Goal: Information Seeking & Learning: Learn about a topic

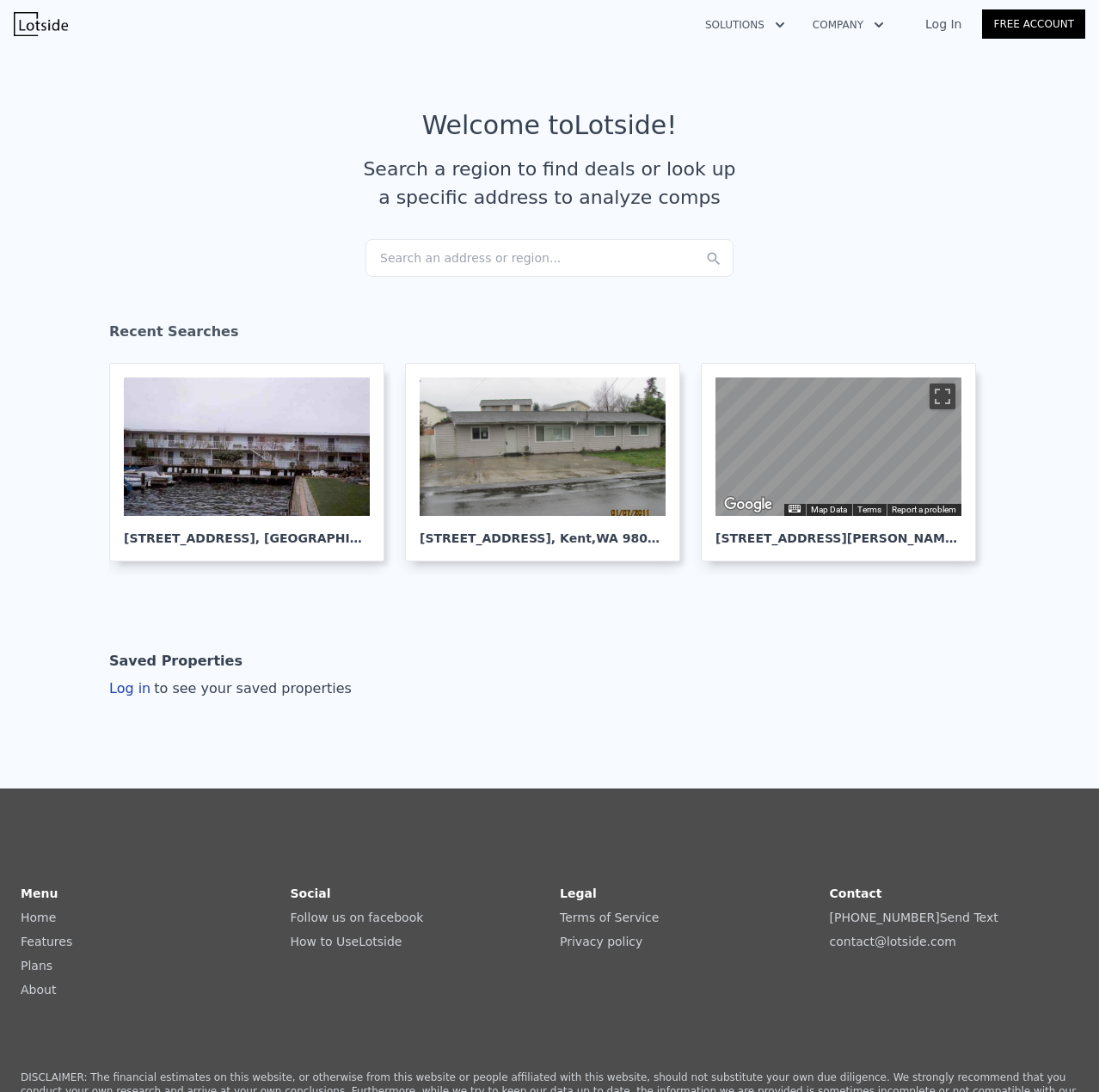
click at [477, 260] on div "Search an address or region..." at bounding box center [550, 258] width 368 height 38
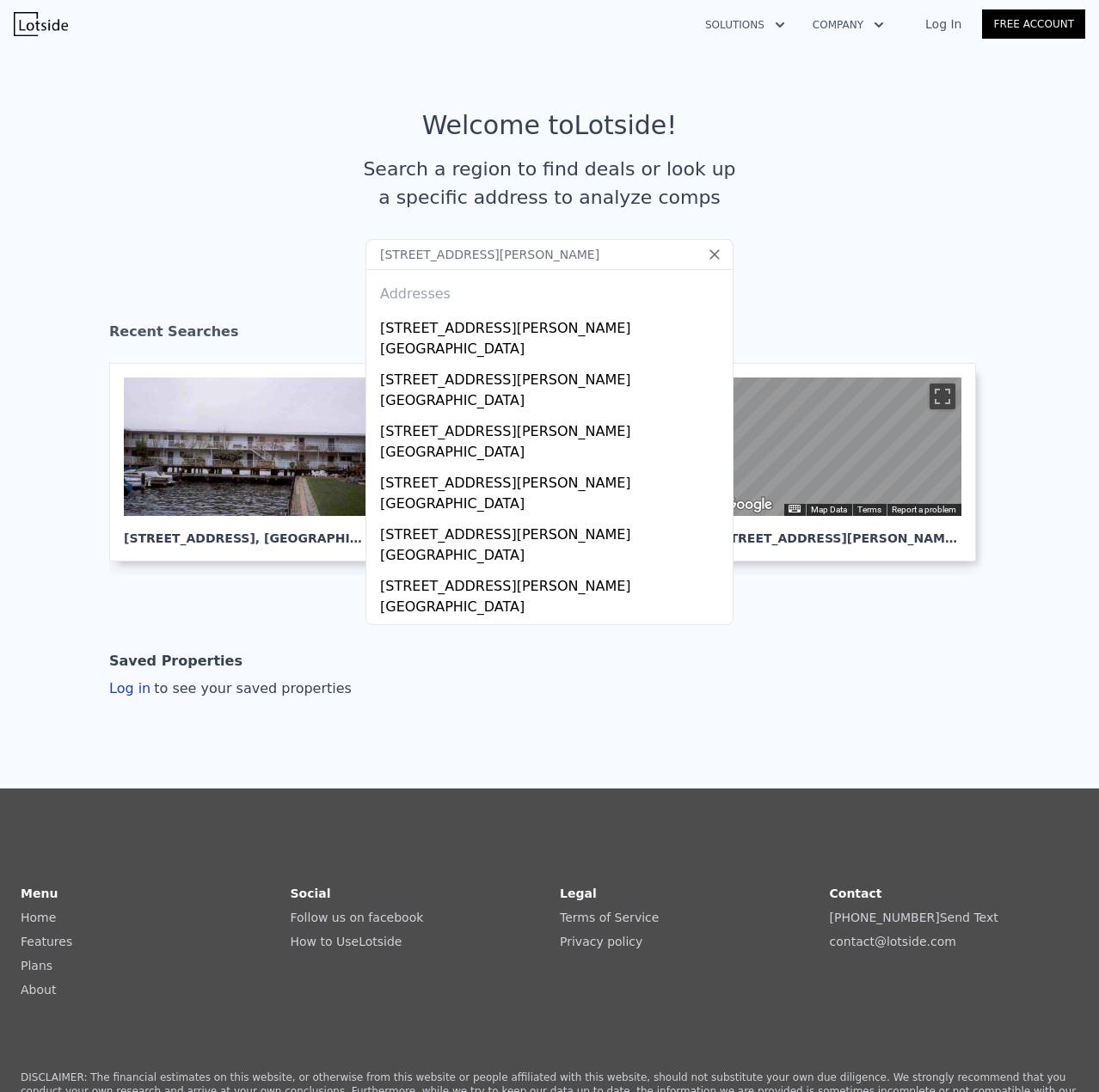
type input "[STREET_ADDRESS][PERSON_NAME]"
click at [474, 332] on div "[STREET_ADDRESS][PERSON_NAME]" at bounding box center [552, 325] width 346 height 27
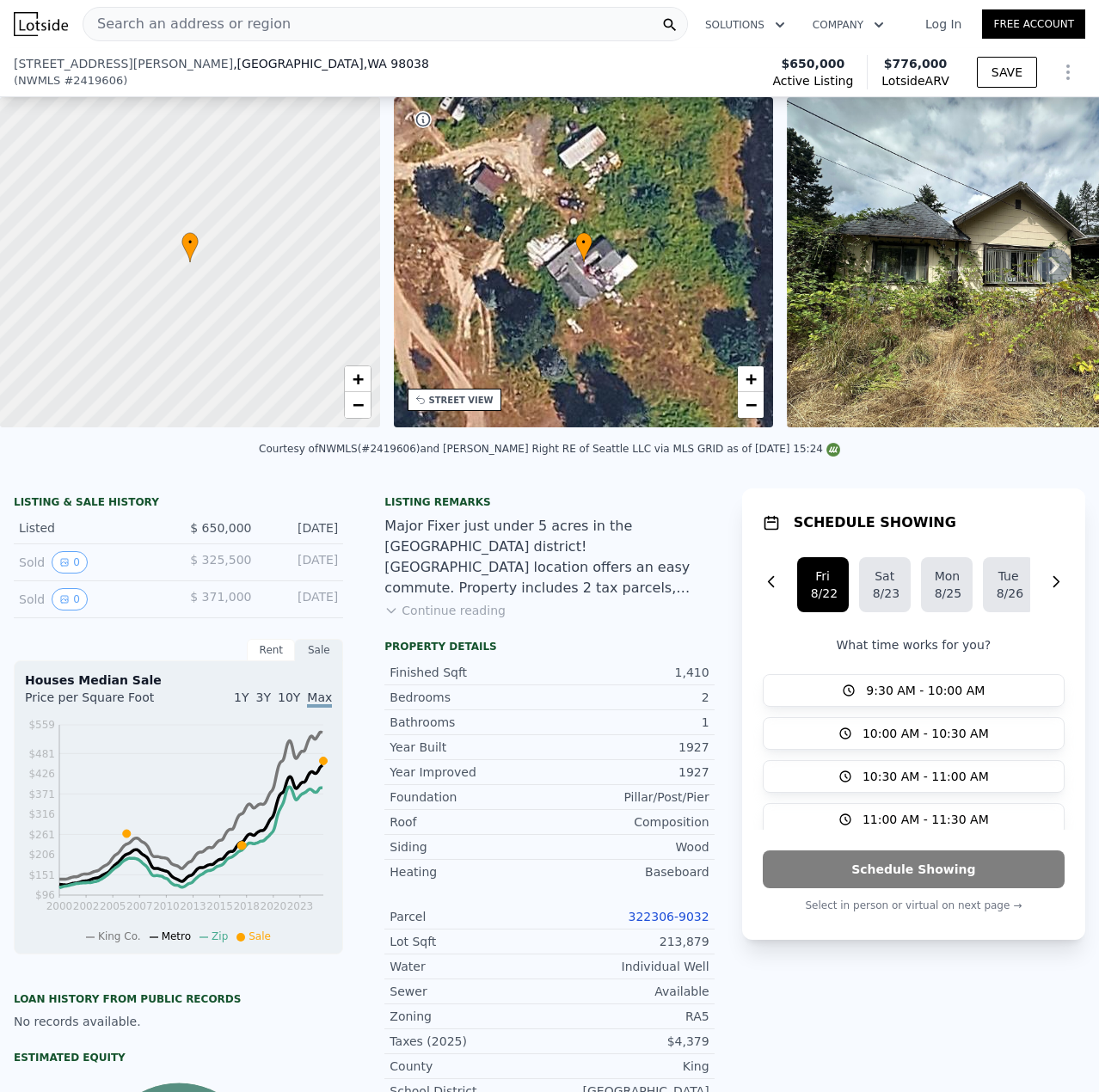
scroll to position [510, 0]
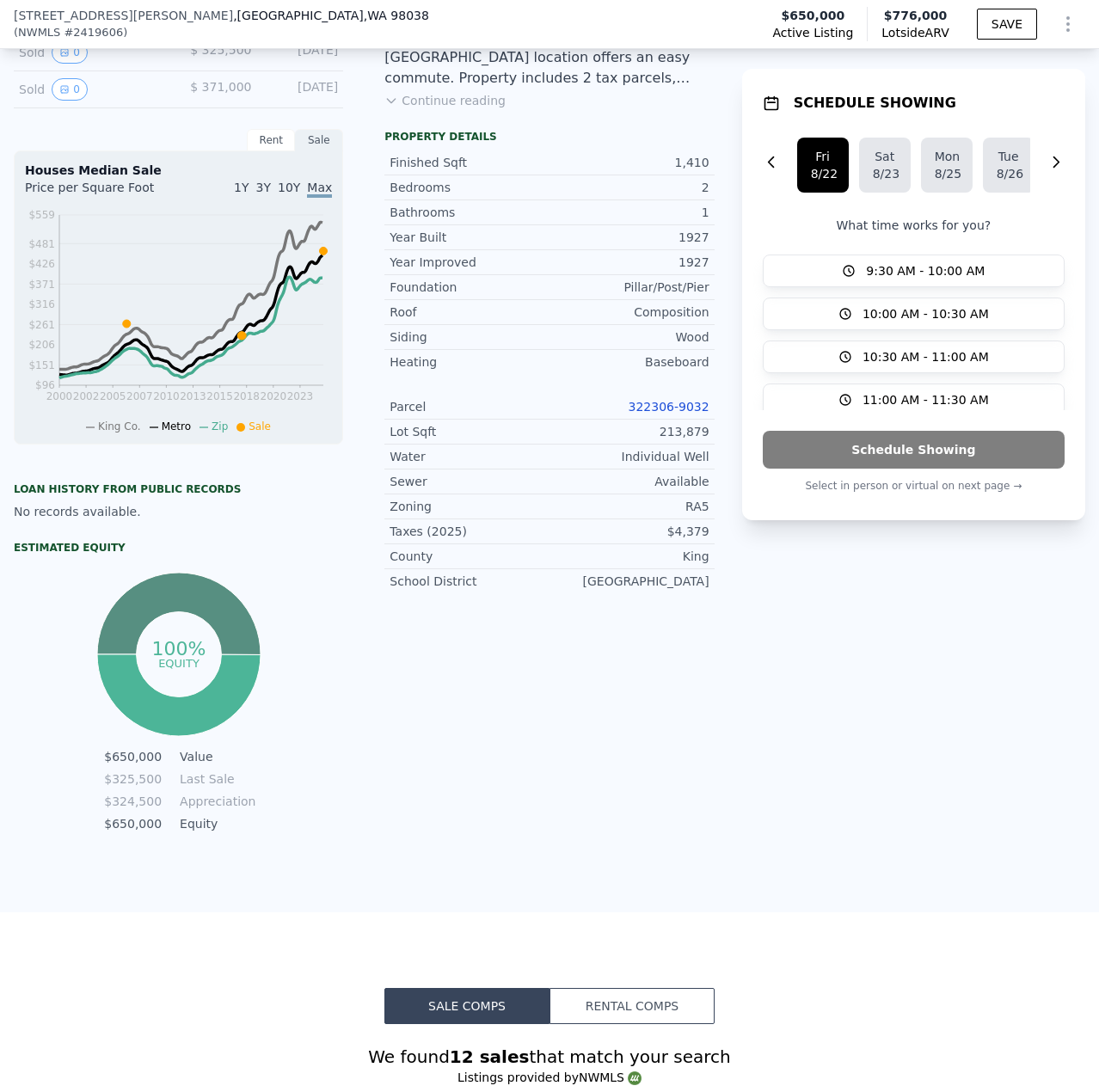
click at [666, 413] on link "322306-9032" at bounding box center [670, 406] width 81 height 14
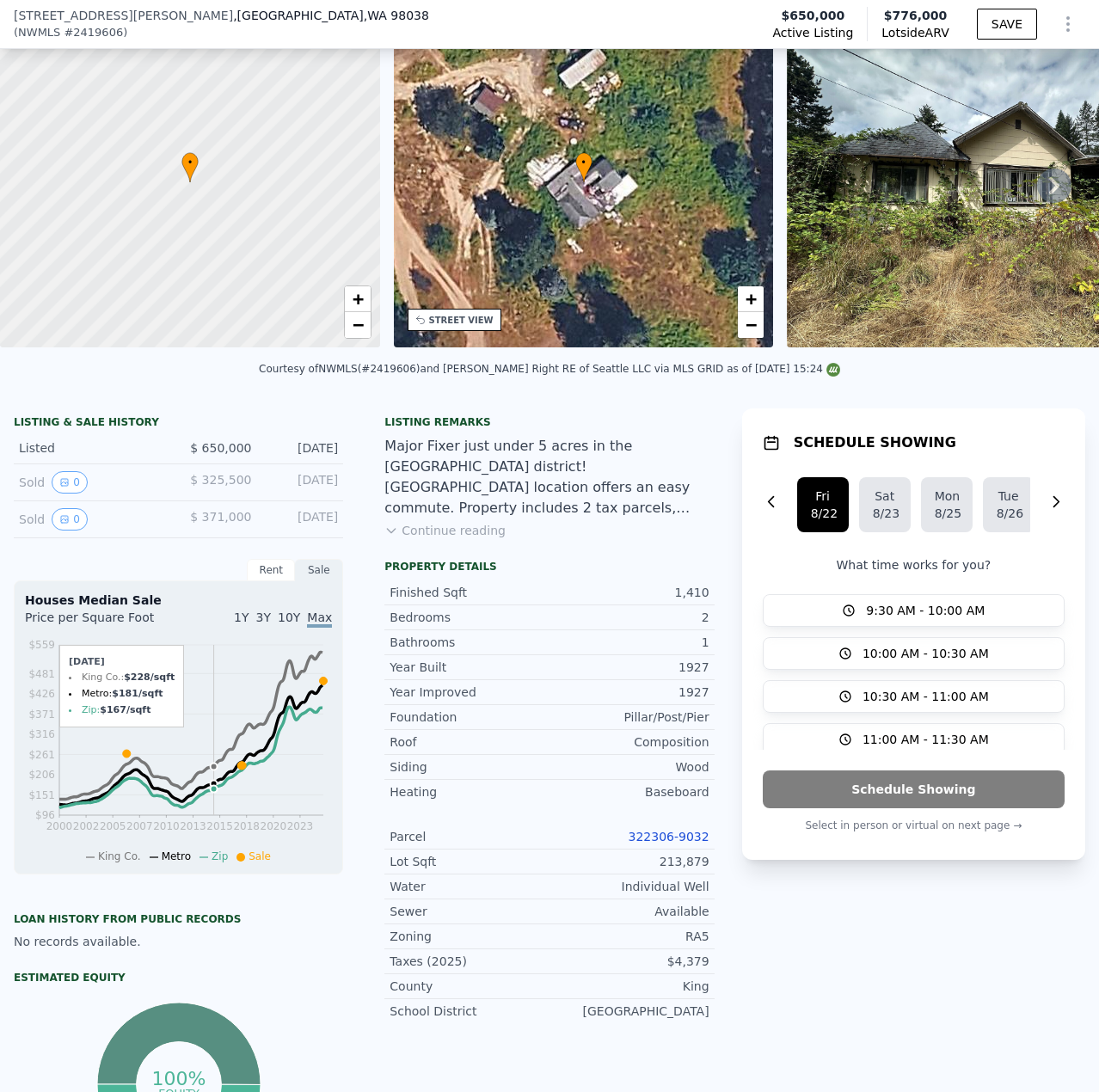
scroll to position [0, 0]
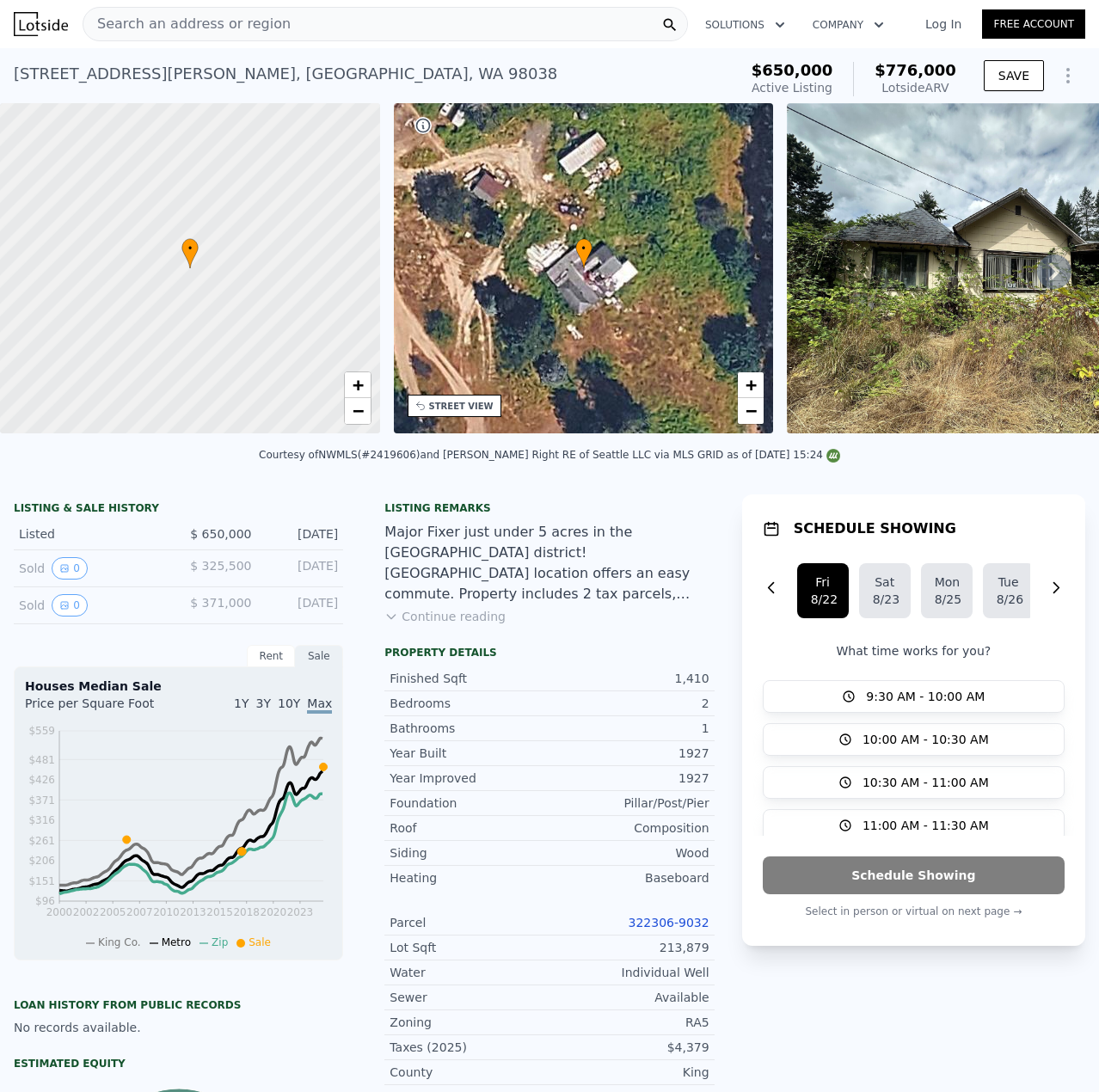
click at [176, 35] on div "Search an address or region" at bounding box center [187, 24] width 208 height 32
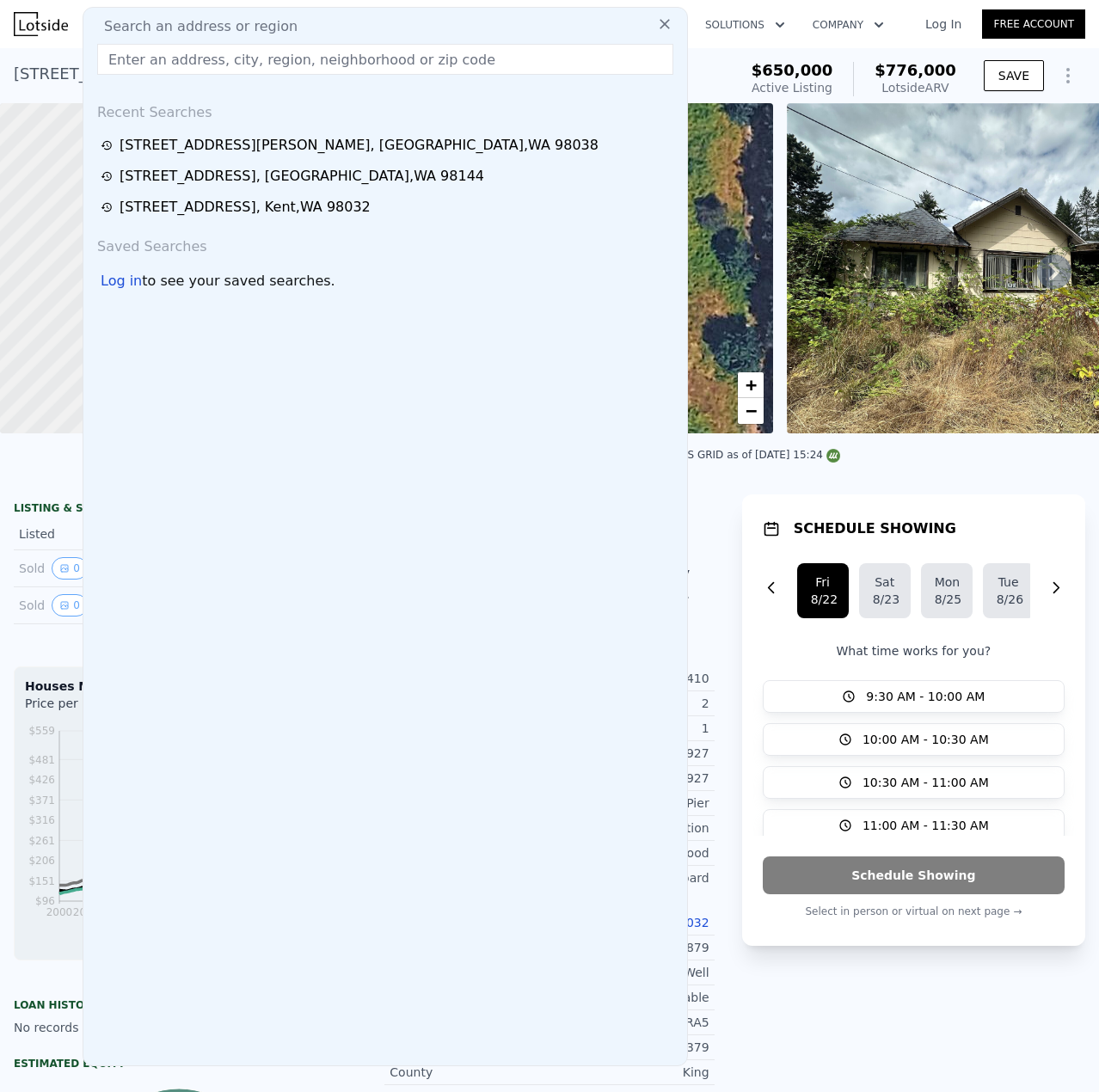
click at [161, 72] on input "text" at bounding box center [385, 60] width 576 height 31
drag, startPoint x: 166, startPoint y: 76, endPoint x: 160, endPoint y: 57, distance: 19.9
click at [160, 57] on input "text" at bounding box center [385, 60] width 576 height 31
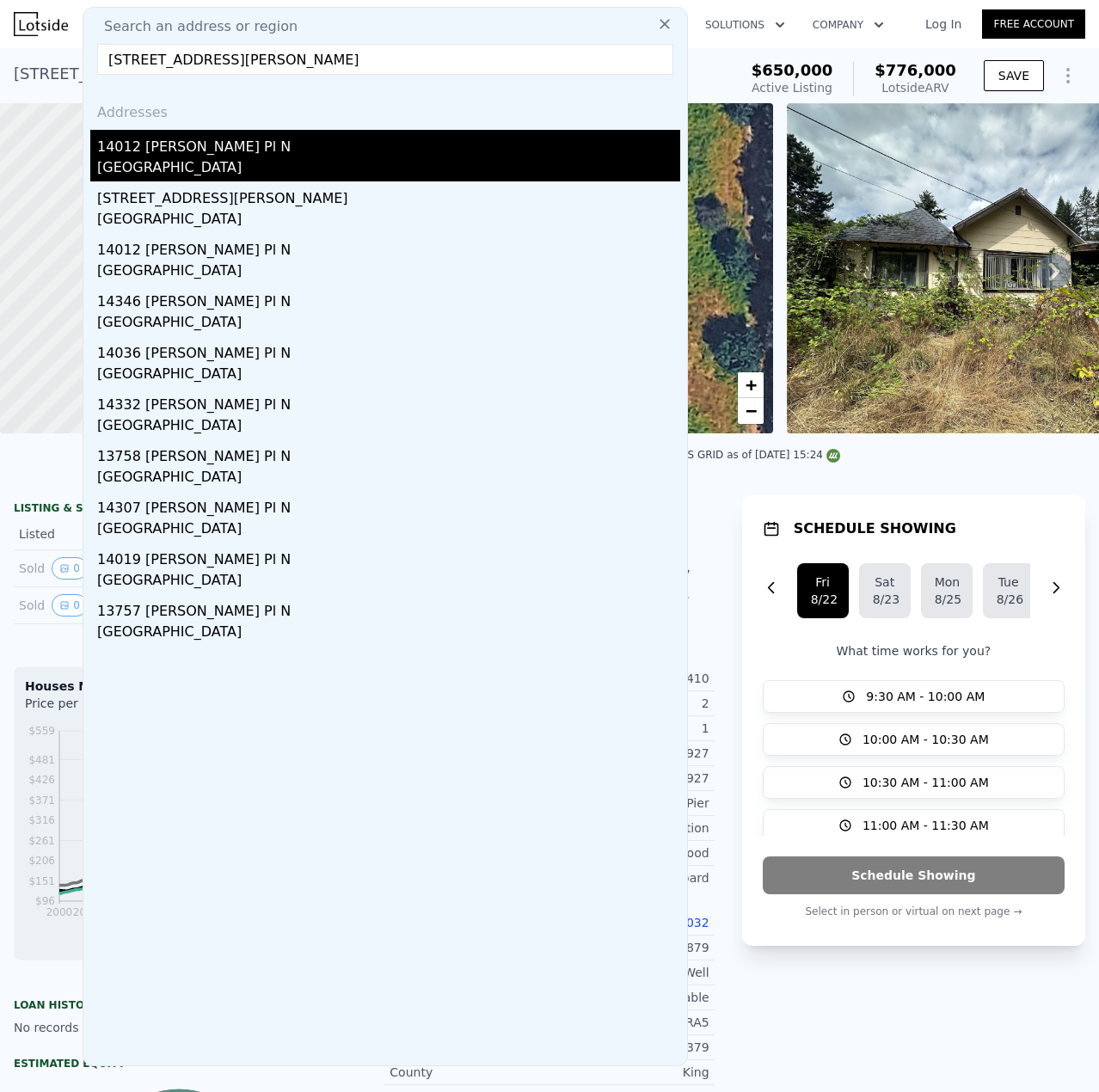
type input "[STREET_ADDRESS][PERSON_NAME]"
click at [189, 156] on div "[STREET_ADDRESS][PERSON_NAME]" at bounding box center [389, 155] width 583 height 51
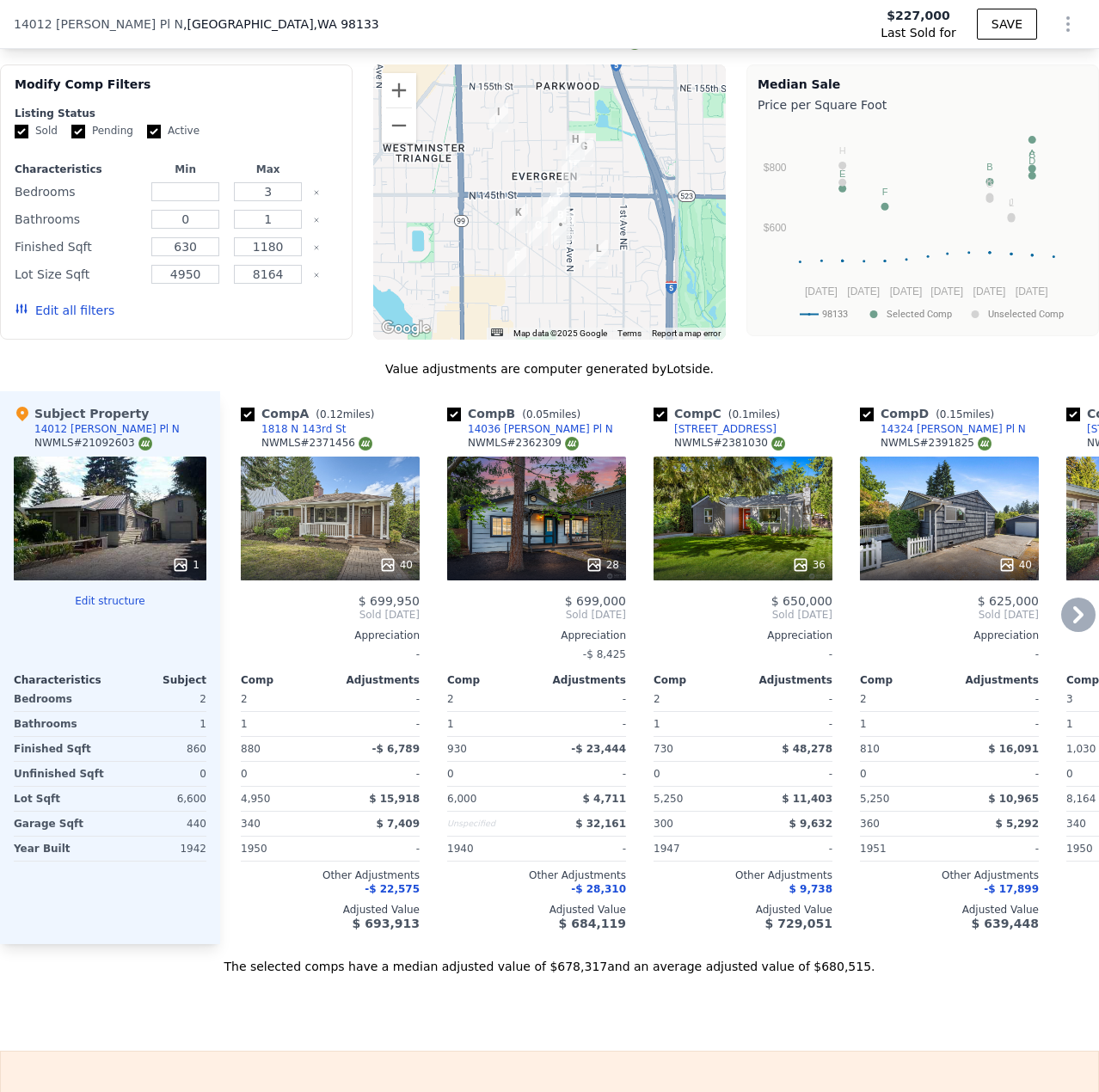
scroll to position [1714, 0]
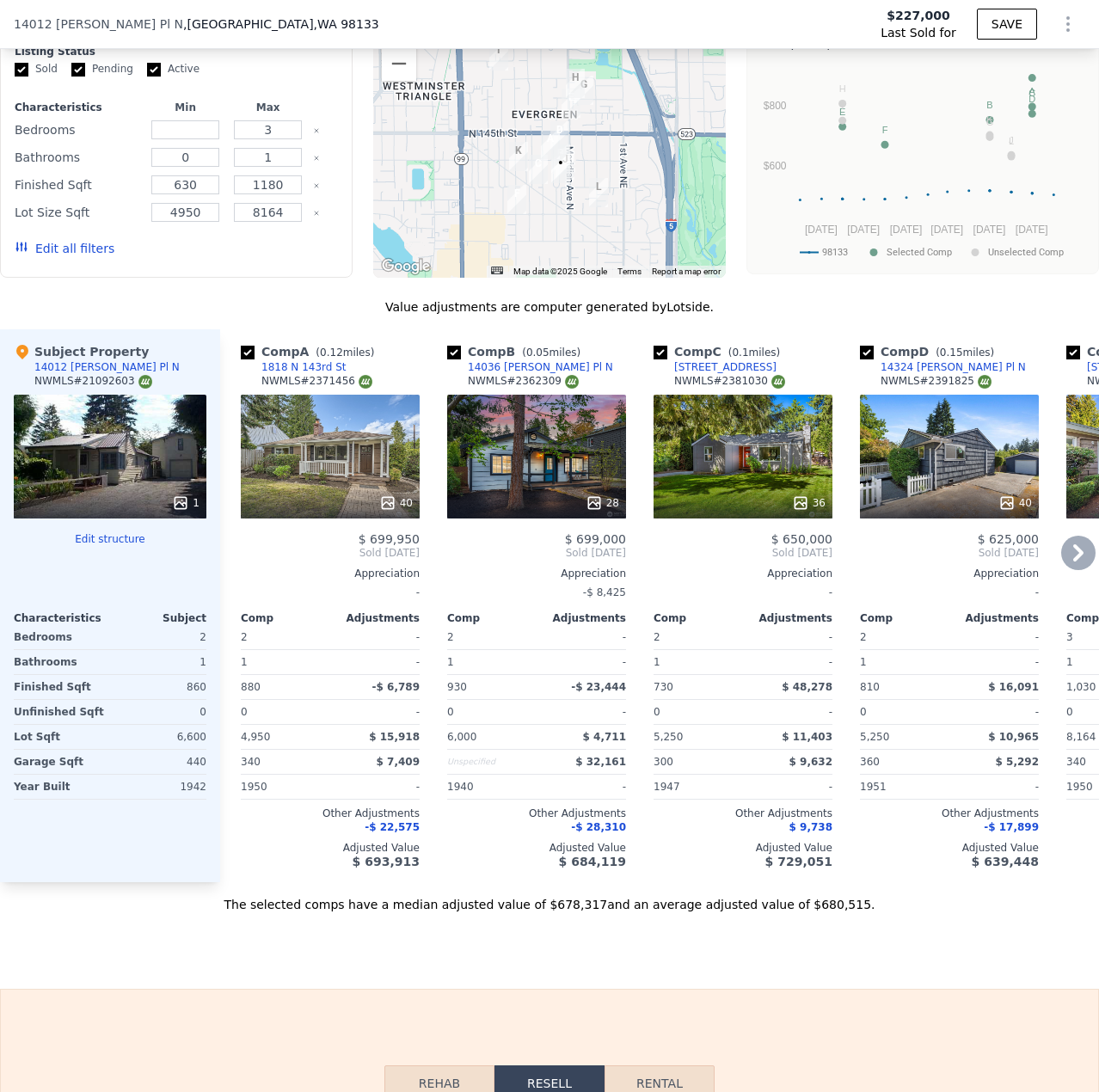
click at [326, 461] on div "40" at bounding box center [330, 456] width 179 height 124
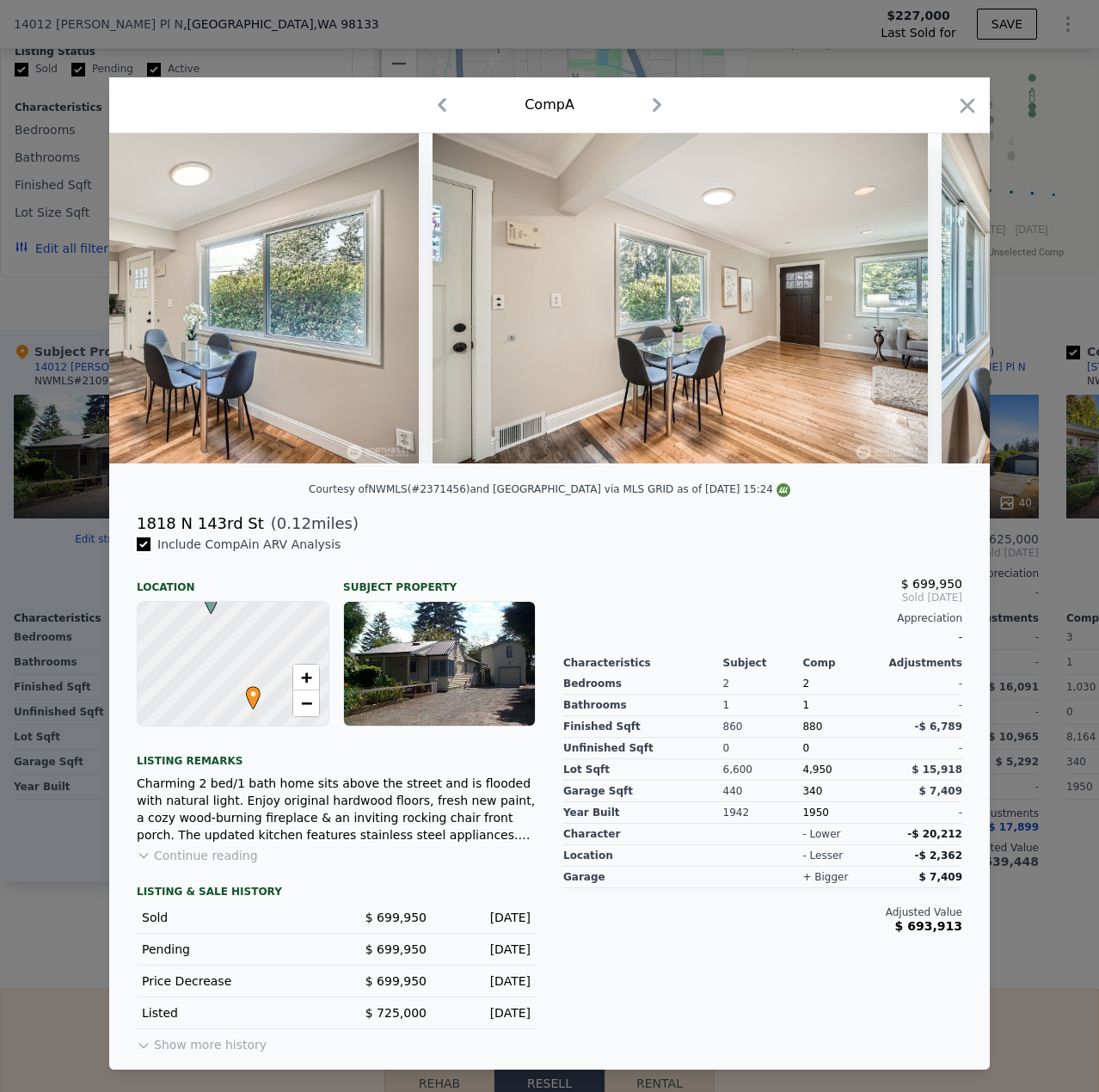
scroll to position [0, 3896]
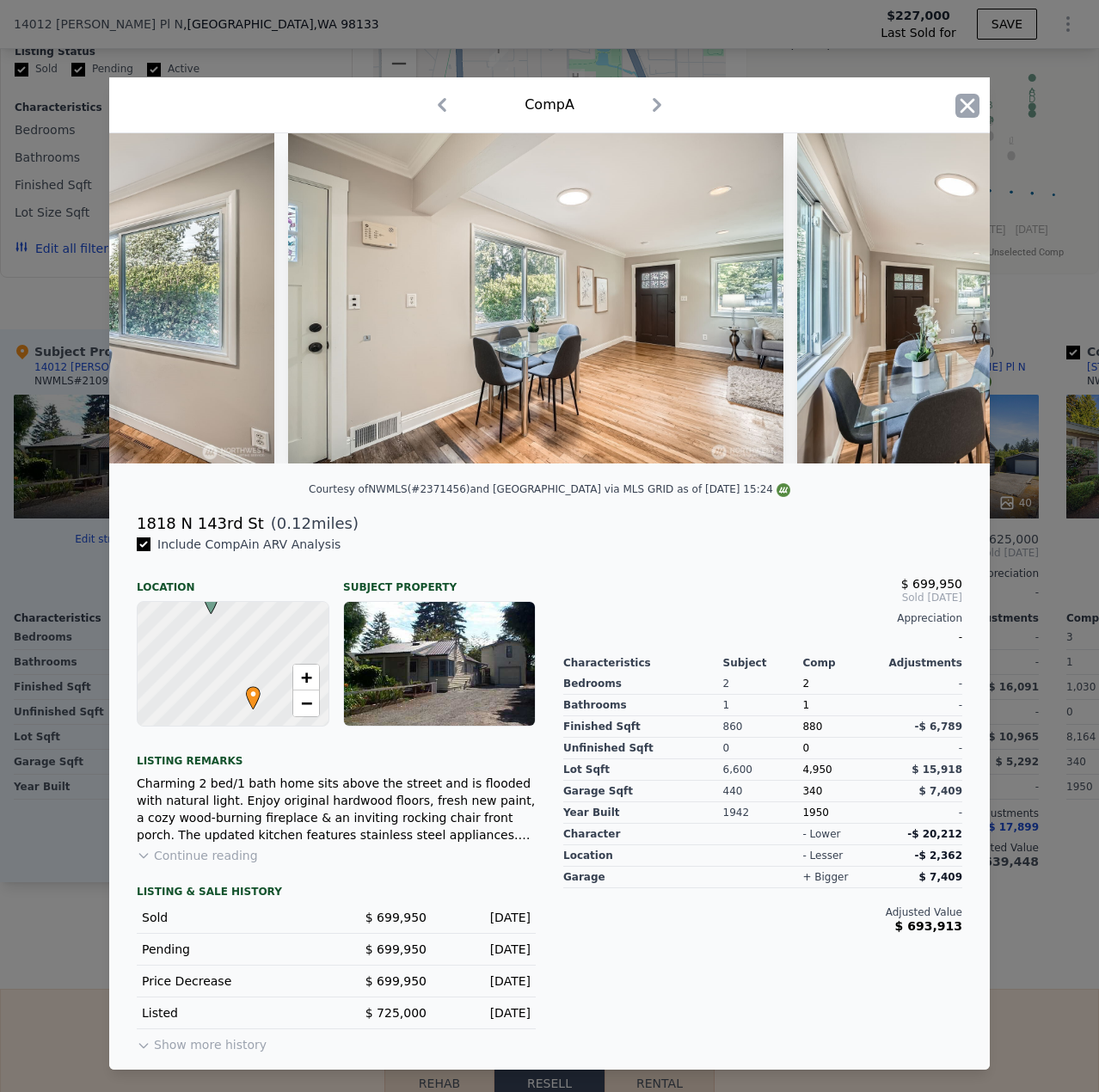
click at [968, 103] on icon "button" at bounding box center [967, 106] width 24 height 24
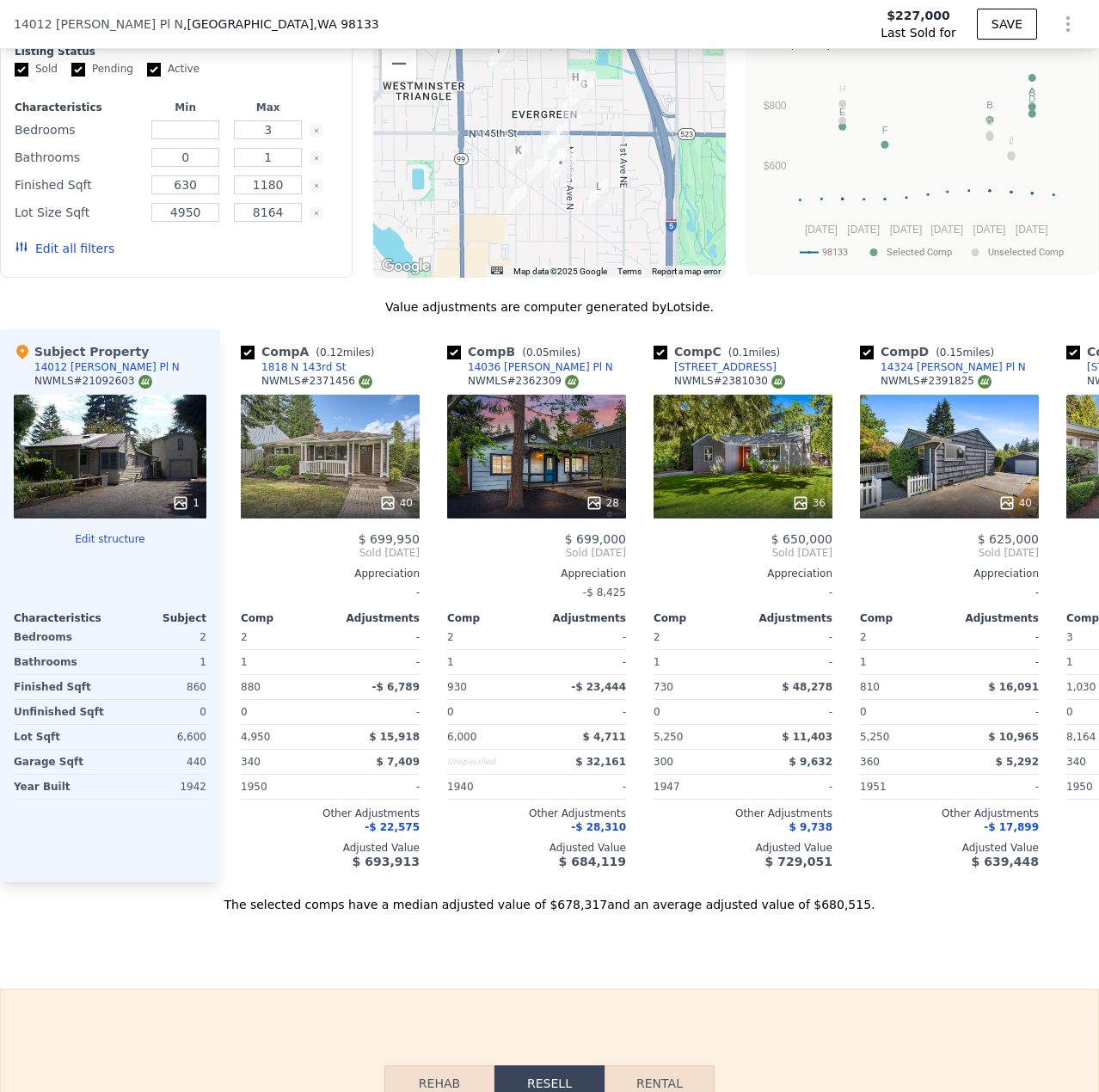
type input "$ 685,000"
type input "$ 387,870"
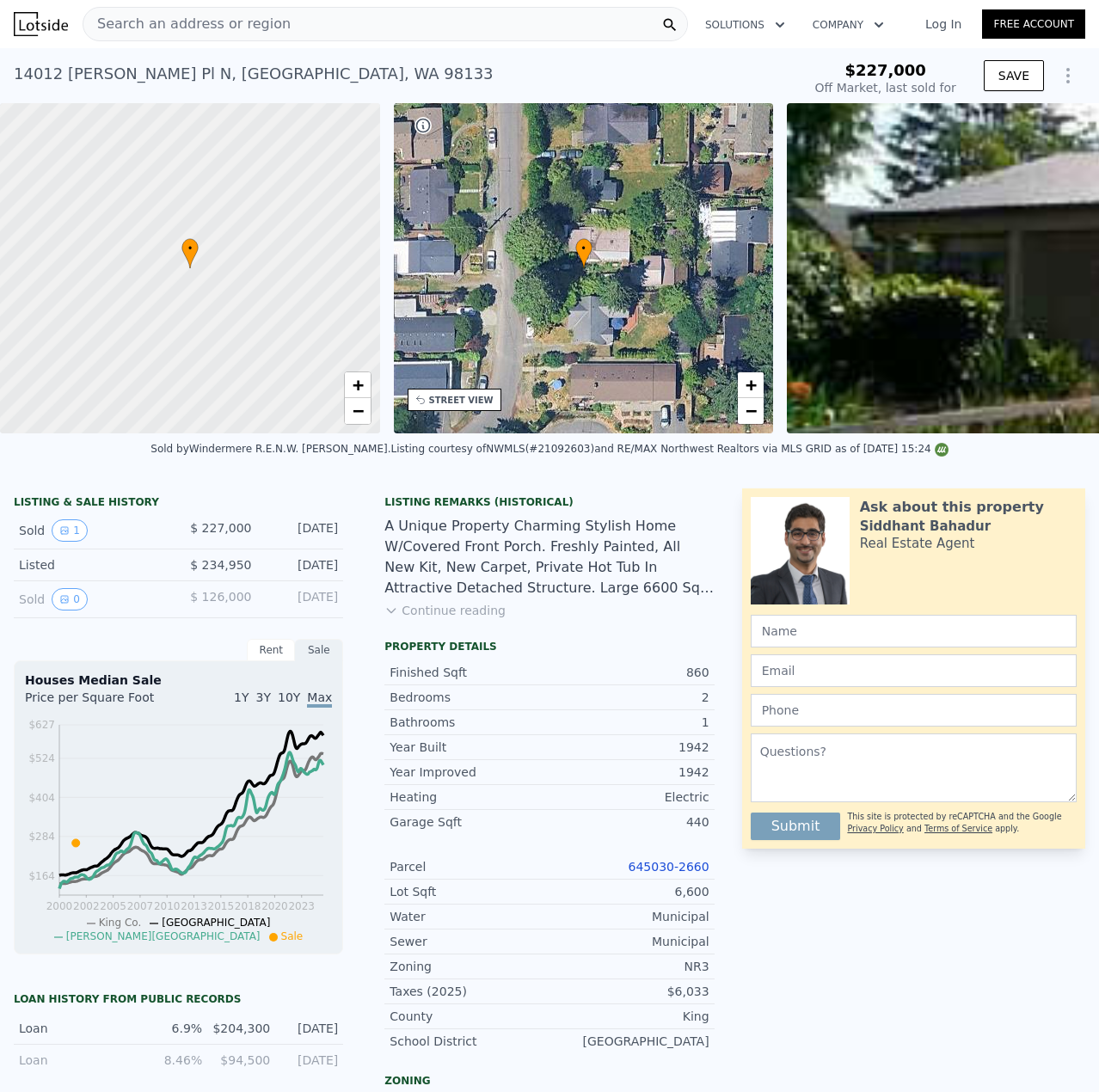
click at [208, 24] on span "Search an address or region" at bounding box center [187, 23] width 208 height 21
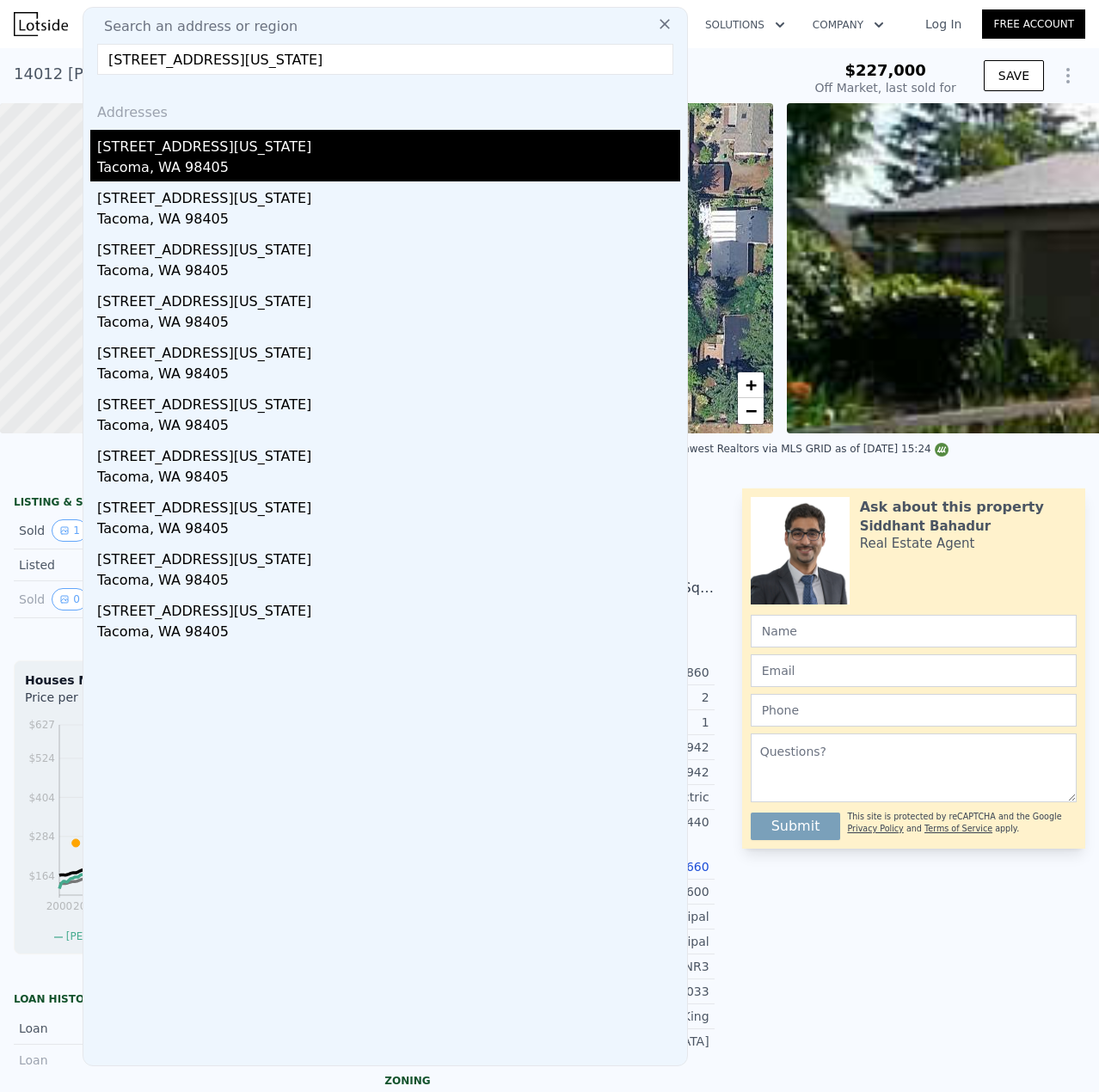
type input "[STREET_ADDRESS][US_STATE]"
click at [155, 155] on div "[STREET_ADDRESS][US_STATE]" at bounding box center [389, 143] width 583 height 27
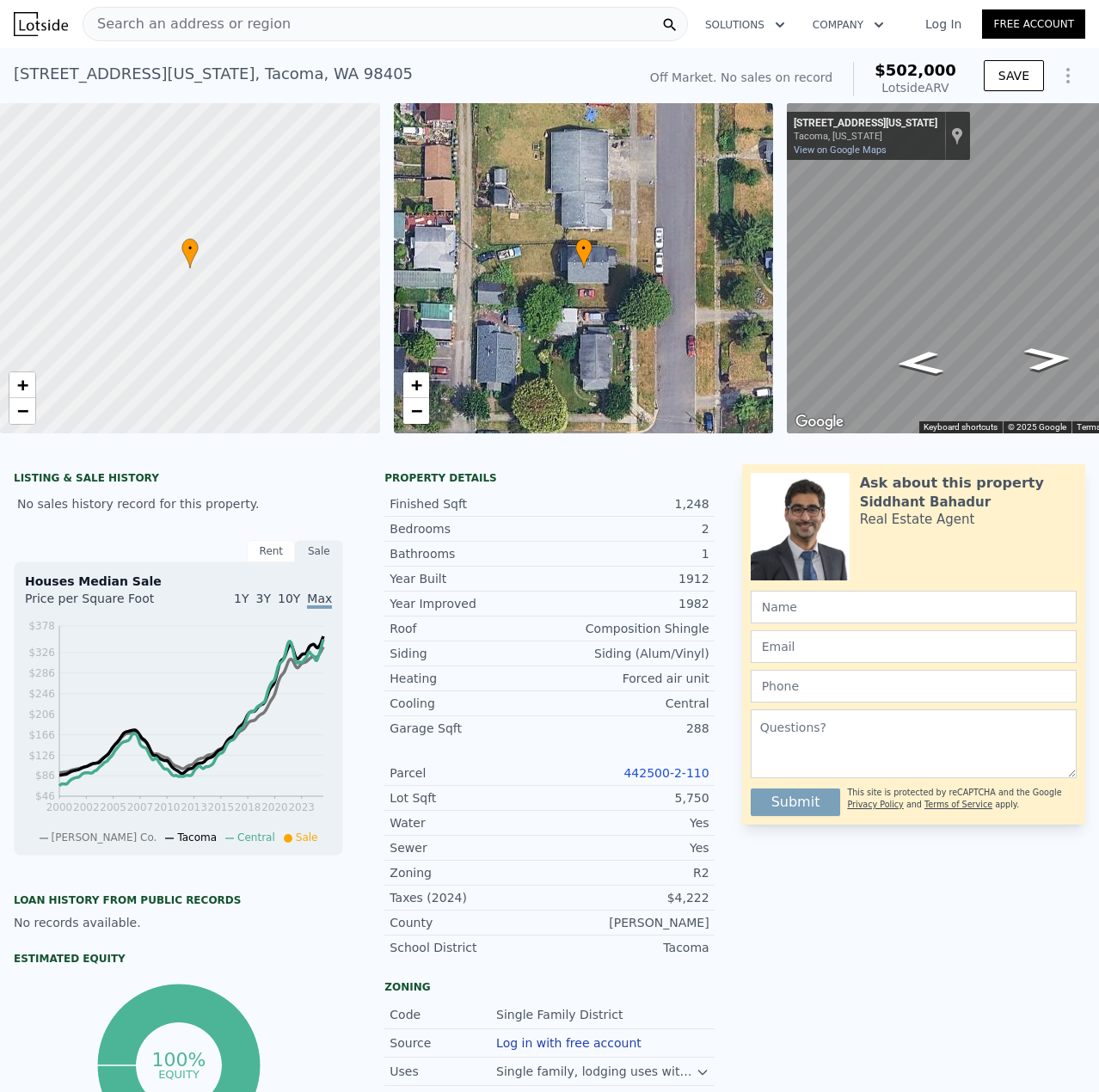
drag, startPoint x: 655, startPoint y: 772, endPoint x: 651, endPoint y: 784, distance: 12.6
click at [655, 775] on div "Year Improved 1982 Roof Composition Shingle Siding Siding (Alum/Vinyl) Heating …" at bounding box center [549, 775] width 329 height 369
click at [651, 780] on link "442500-2-110" at bounding box center [666, 773] width 85 height 14
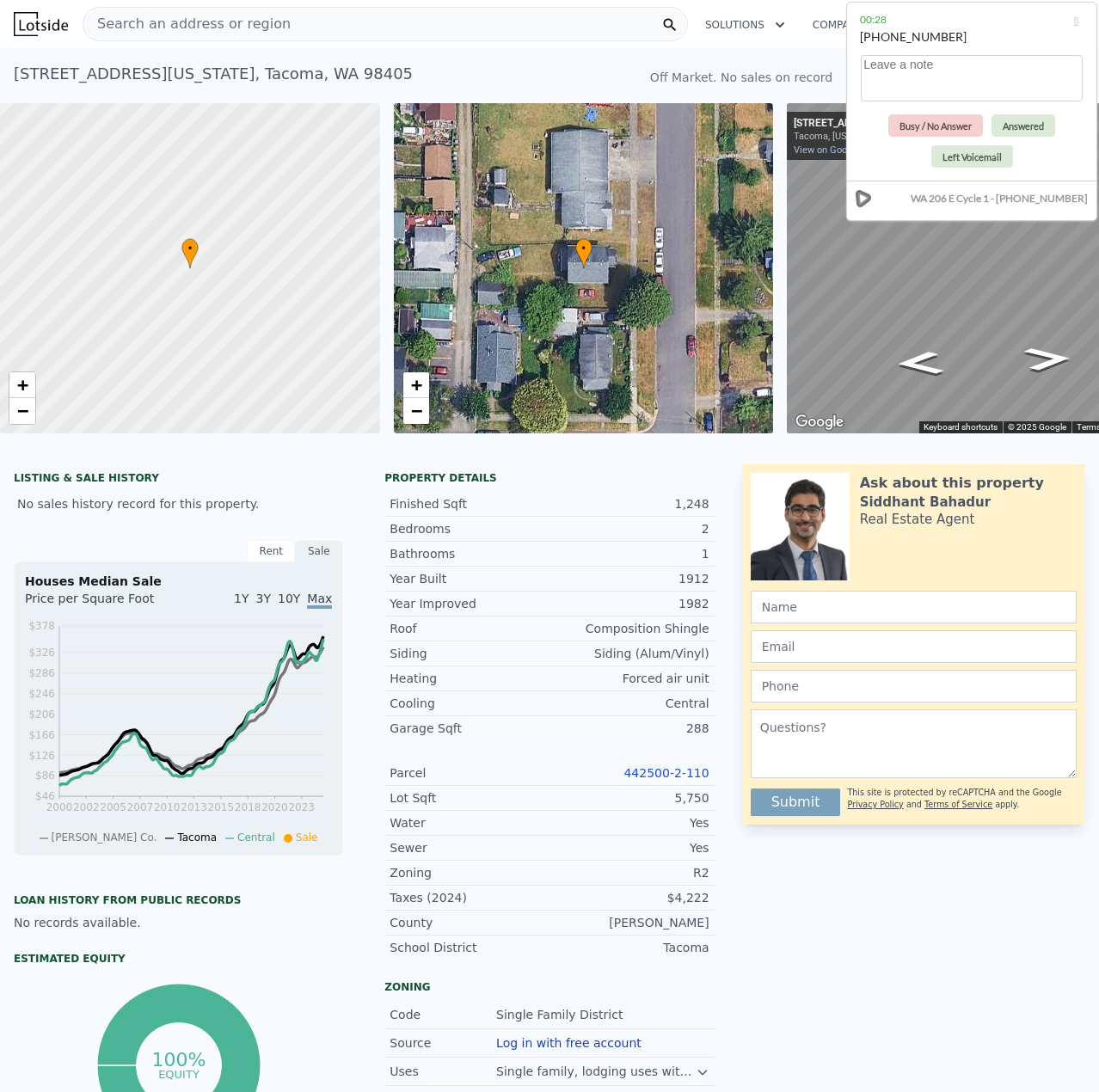
click at [531, 13] on div "Search an address or region" at bounding box center [384, 24] width 605 height 34
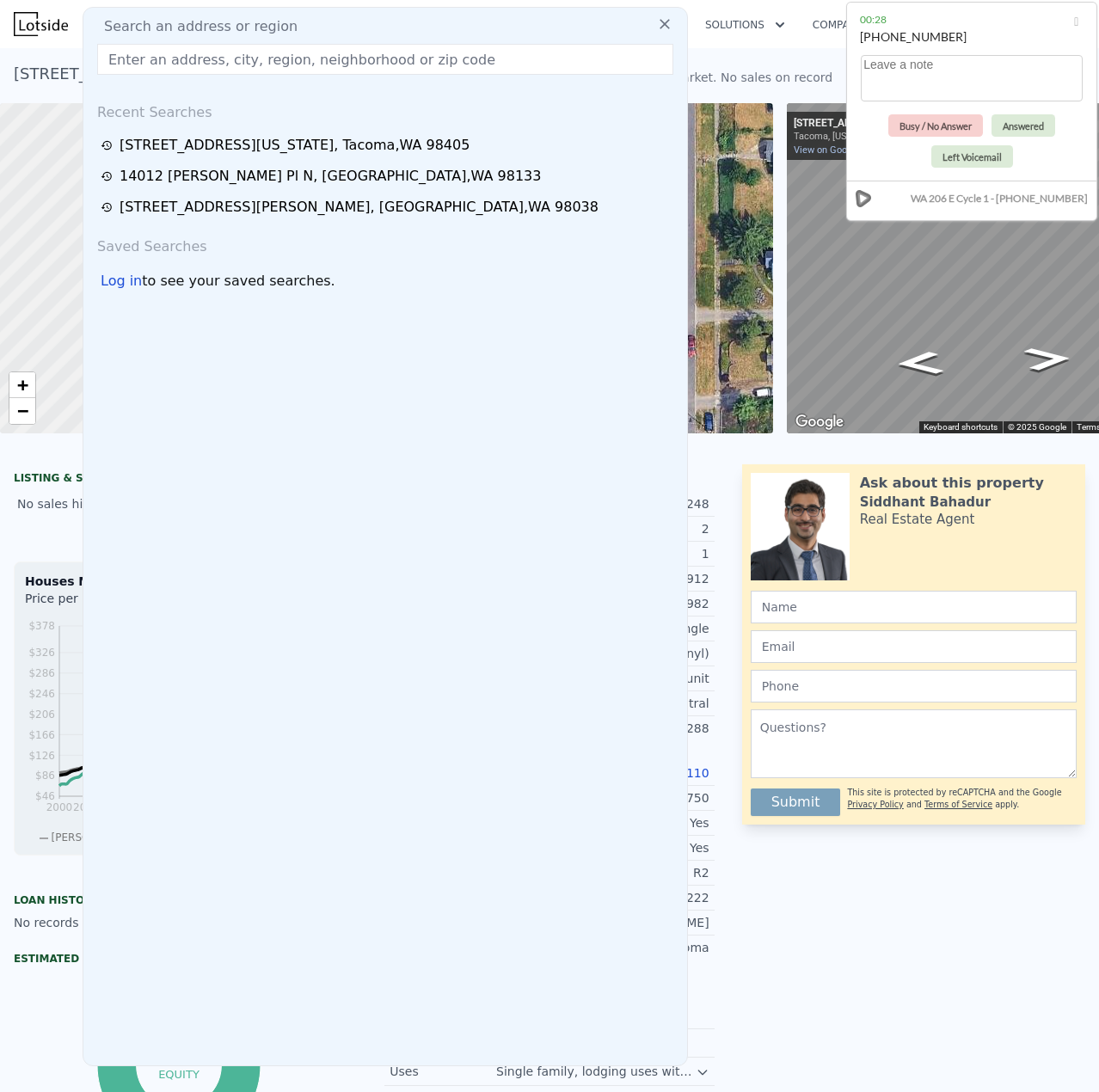
click at [530, 61] on input "text" at bounding box center [385, 60] width 576 height 31
drag, startPoint x: 526, startPoint y: 64, endPoint x: 535, endPoint y: 79, distance: 17.5
